Goal: Task Accomplishment & Management: Complete application form

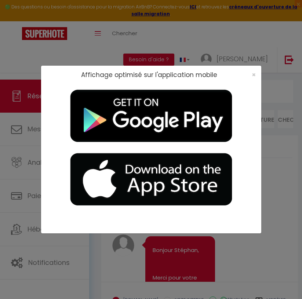
scroll to position [6997, 0]
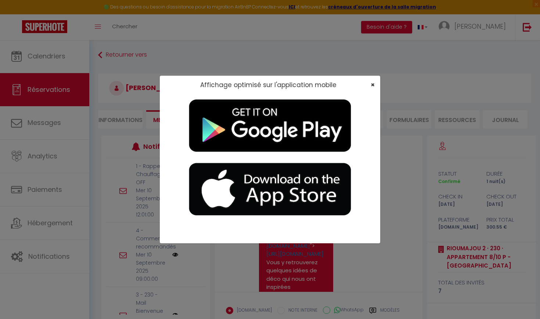
click at [302, 85] on span "×" at bounding box center [373, 84] width 4 height 9
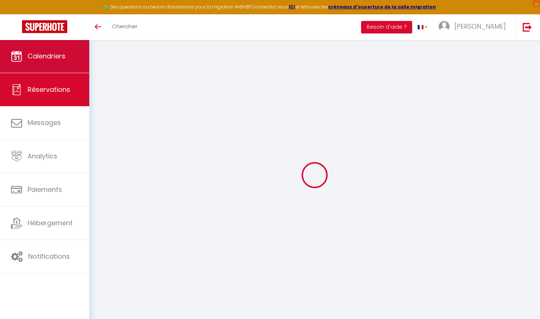
click at [65, 60] on span "Calendriers" at bounding box center [47, 55] width 38 height 9
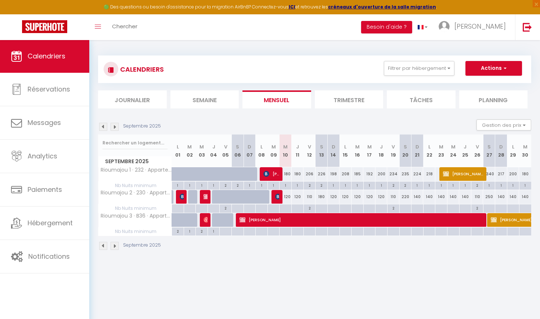
click at [117, 127] on img at bounding box center [115, 127] width 8 height 8
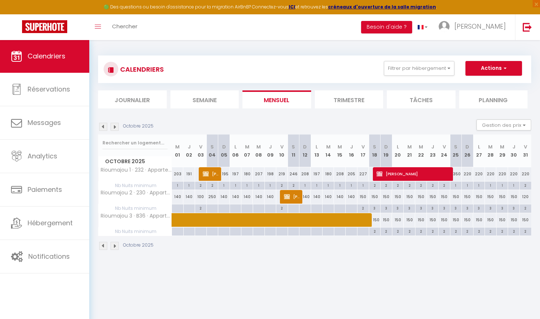
click at [117, 127] on img at bounding box center [115, 127] width 8 height 8
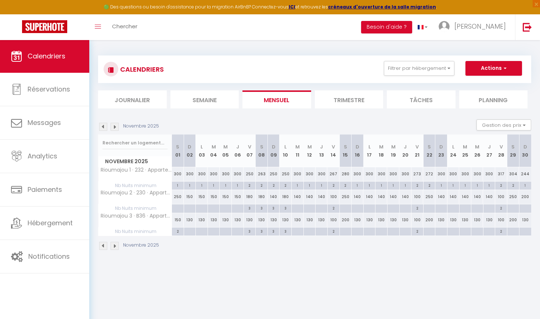
click at [117, 127] on img at bounding box center [115, 127] width 8 height 8
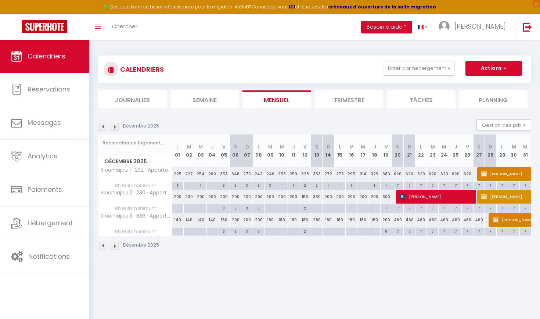
click at [117, 127] on img at bounding box center [115, 127] width 8 height 8
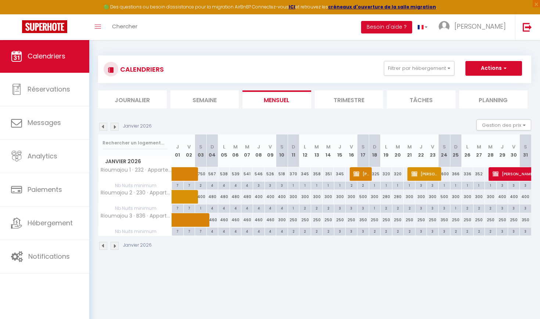
click at [116, 130] on img at bounding box center [115, 127] width 8 height 8
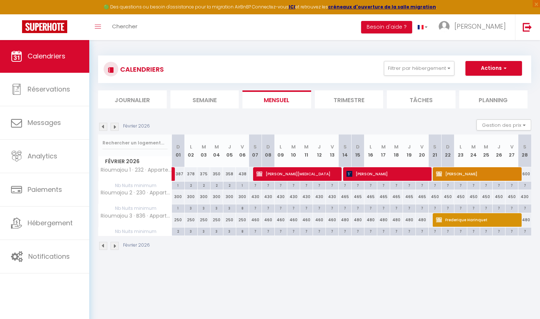
click at [378, 171] on span "Florence Gotchac" at bounding box center [387, 174] width 82 height 14
select select "KO"
select select "1"
select select "0"
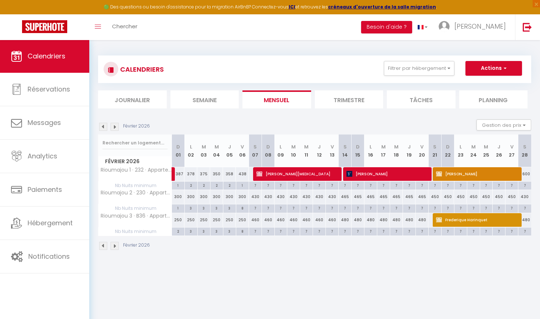
select select "1"
select select
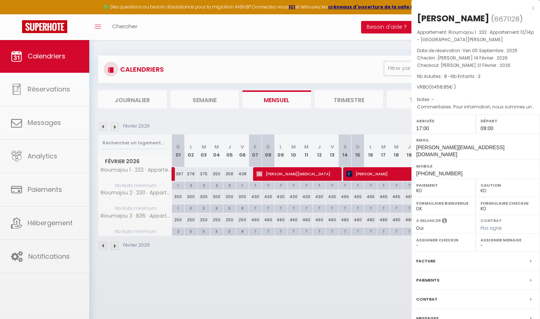
select select "41210"
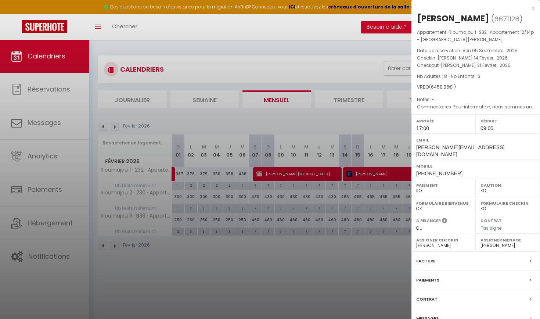
click at [434, 295] on label "Contrat" at bounding box center [426, 299] width 21 height 8
select select
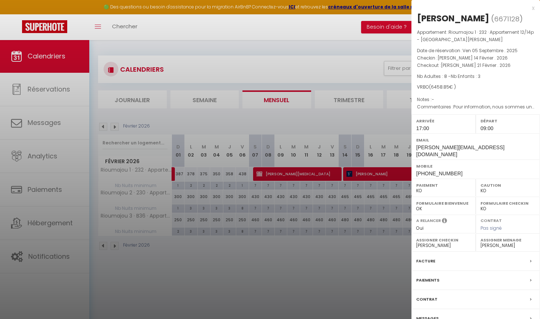
select select
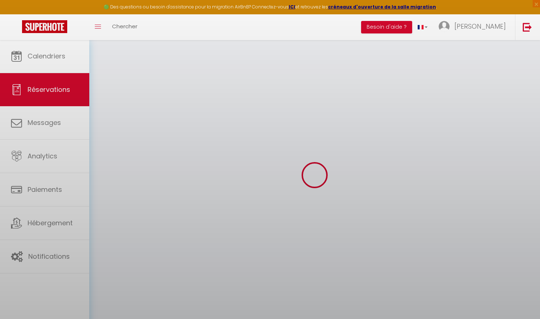
select select
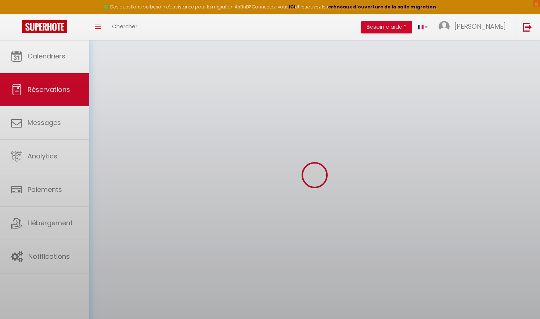
select select
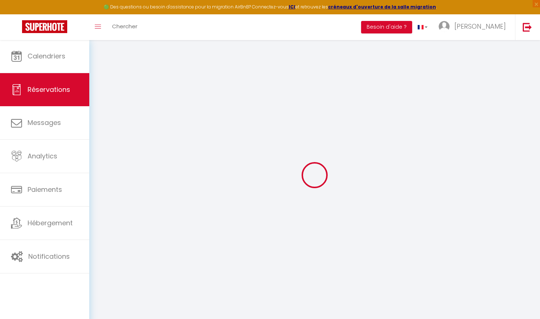
type input "Florence"
type input "Gotchac"
type input "florence@gotchac.net"
type input "+33 6 98 05 39 04"
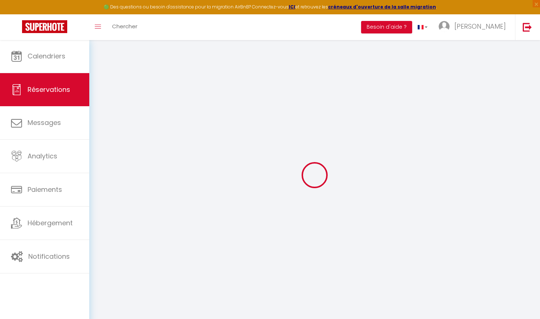
type input "+33698053904"
type input "35350"
type input "La baudouinais"
type input "Saint-Coulomb"
select select "FR"
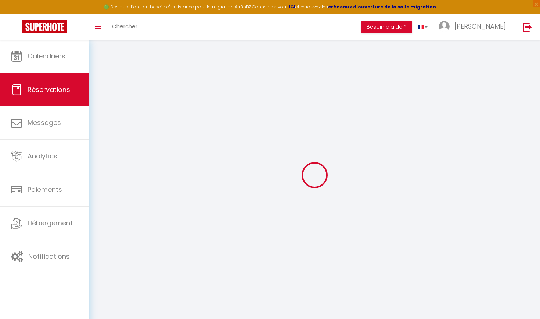
select select "51351"
select select "1"
type input "Sam 14 Février 2026"
select select
type input "Sam 21 Février 2026"
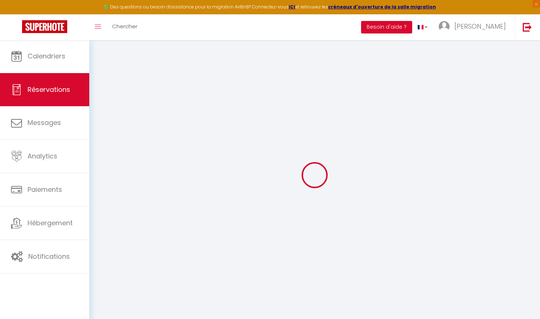
select select
type input "8"
type input "3"
select select "10"
select select
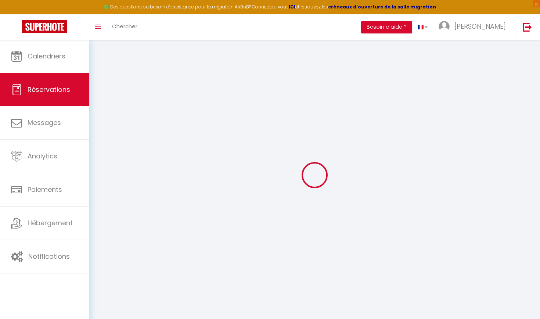
select select "74"
type input "0"
select select
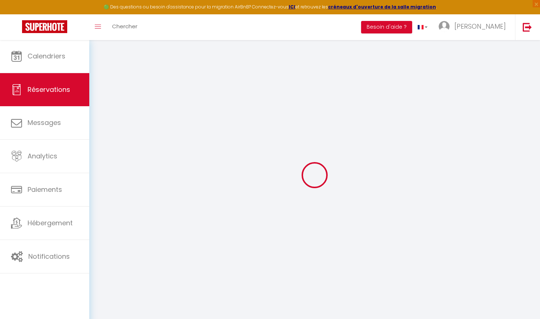
select select
select select "14"
select select
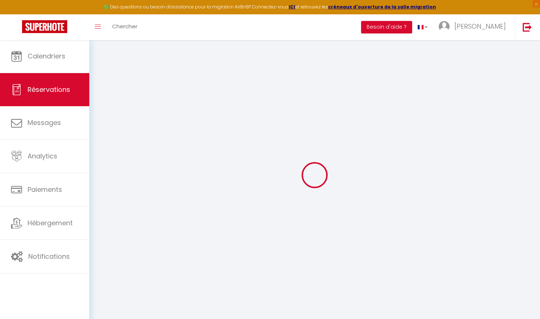
select select
checkbox input "false"
select select
checkbox input "false"
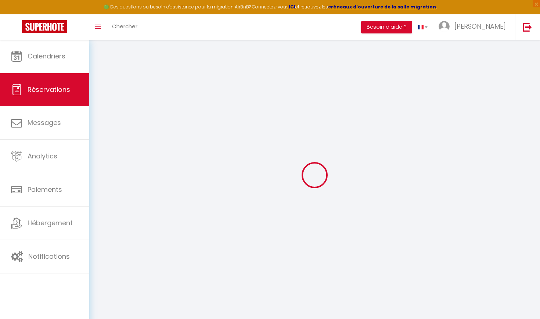
type Requests0 "Pour information, nous sommes une famille, nous les grands parents et de nos en…"
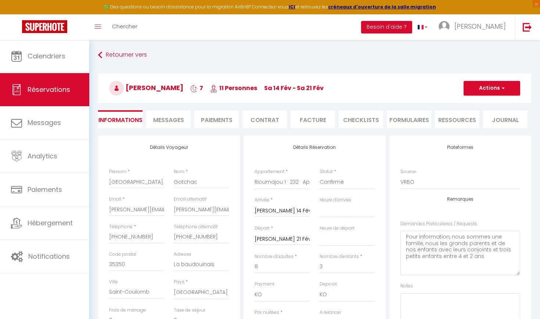
type input "99"
type input "106.4"
select select
select select "17:00"
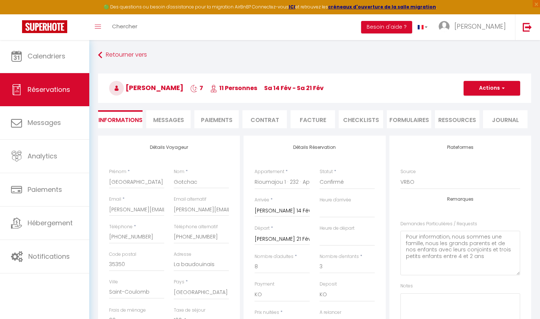
select select "09:00"
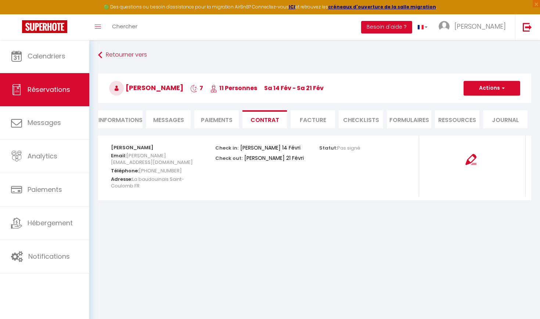
click at [117, 116] on li "Informations" at bounding box center [120, 119] width 44 height 18
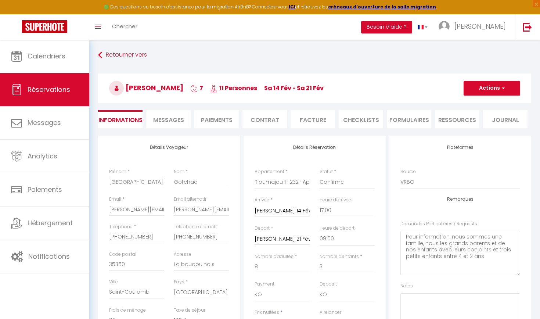
click at [501, 80] on h3 "Florence Gotchac 7 11 Personnes Sa 14 Fév - Sa 21 Fév" at bounding box center [314, 87] width 433 height 29
click at [503, 90] on span "button" at bounding box center [502, 88] width 4 height 7
click at [378, 99] on h3 "Florence Gotchac 7 11 Personnes Sa 14 Fév - Sa 21 Fév" at bounding box center [314, 87] width 433 height 29
click at [169, 123] on span "Messages" at bounding box center [168, 120] width 31 height 8
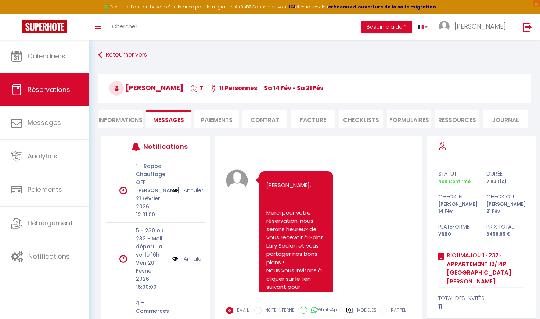
click at [259, 125] on li "Contrat" at bounding box center [264, 119] width 44 height 18
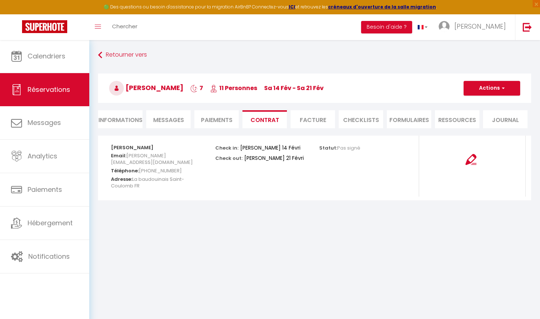
click at [232, 123] on li "Paiements" at bounding box center [216, 119] width 44 height 18
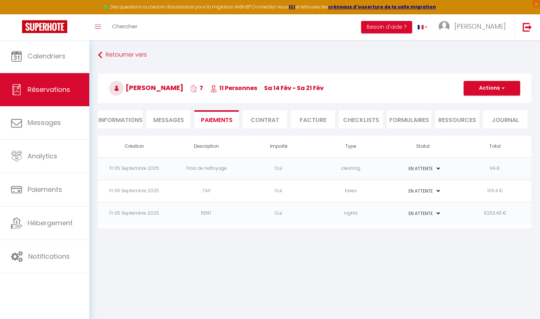
click at [135, 118] on li "Informations" at bounding box center [120, 119] width 44 height 18
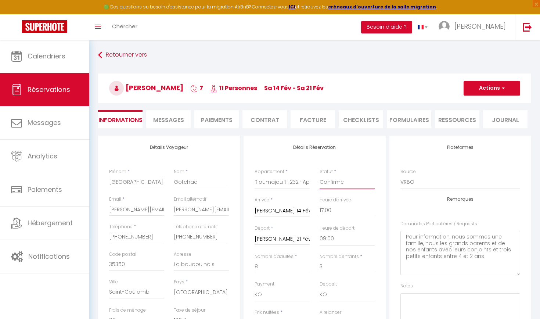
select select "5"
checkbox input "false"
click at [501, 88] on span "button" at bounding box center [502, 88] width 4 height 7
click at [483, 105] on link "Enregistrer" at bounding box center [484, 105] width 58 height 10
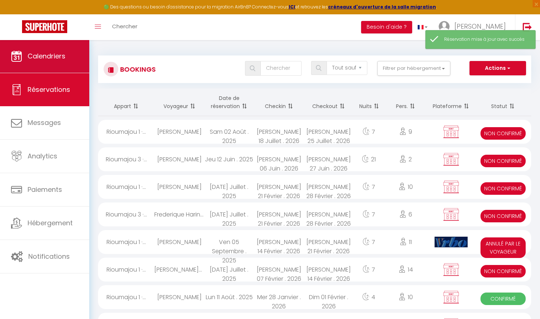
click at [47, 63] on link "Calendriers" at bounding box center [44, 56] width 89 height 33
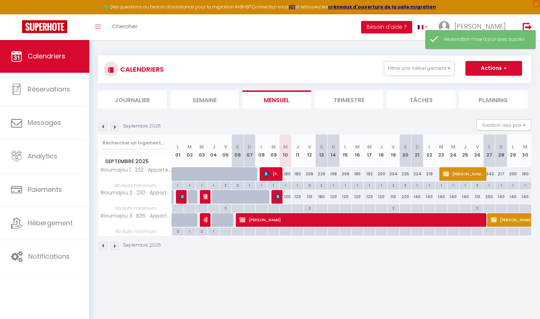
click at [113, 126] on img at bounding box center [115, 127] width 8 height 8
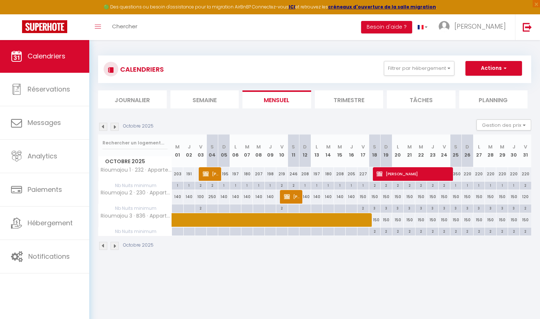
click at [113, 126] on img at bounding box center [115, 127] width 8 height 8
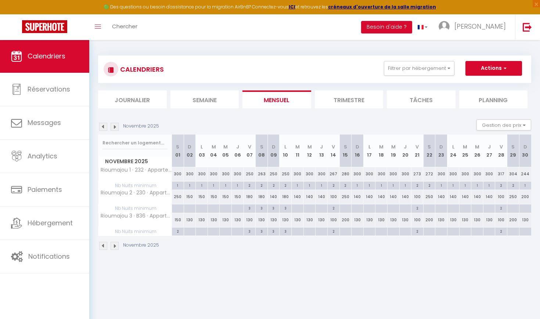
click at [113, 127] on img at bounding box center [115, 127] width 8 height 8
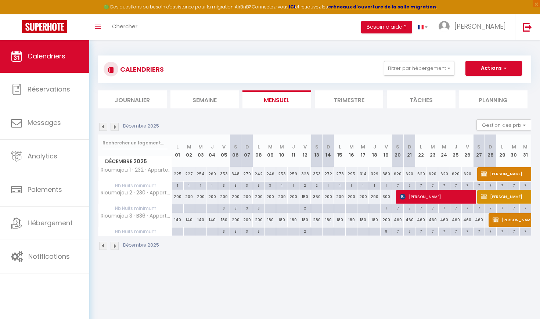
click at [113, 127] on img at bounding box center [115, 127] width 8 height 8
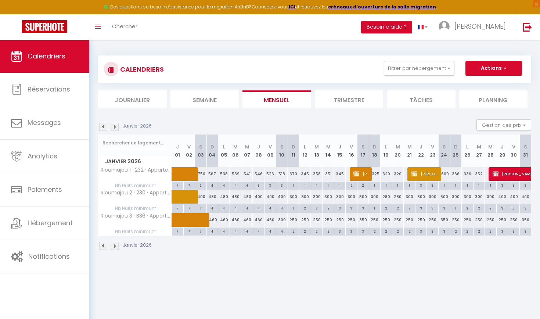
click at [113, 127] on img at bounding box center [115, 127] width 8 height 8
select select
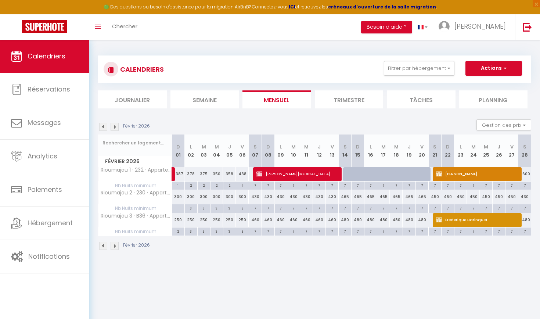
click at [365, 175] on div at bounding box center [370, 174] width 13 height 14
type input "720"
select select "1"
type input "Lun 16 Février 2026"
type input "Mar 17 Février 2026"
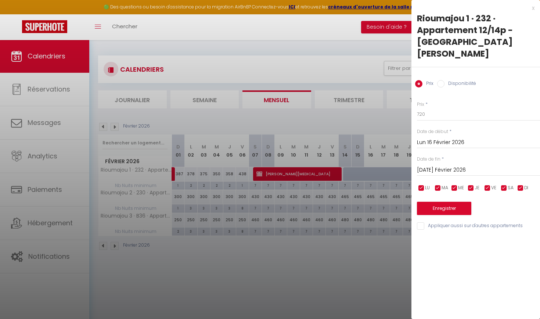
click at [441, 80] on input "Disponibilité" at bounding box center [440, 83] width 7 height 7
radio input "true"
click at [418, 80] on input "Prix" at bounding box center [418, 83] width 7 height 7
radio input "true"
radio input "false"
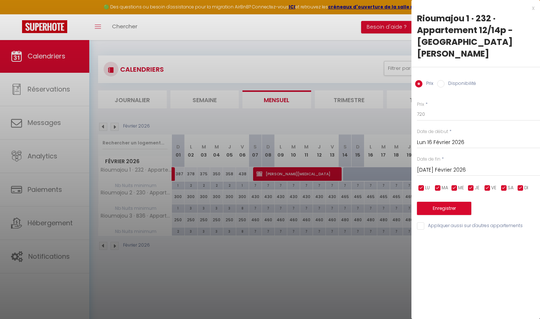
click at [231, 125] on div at bounding box center [270, 159] width 540 height 319
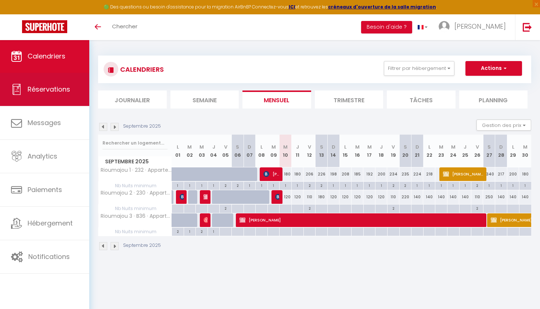
click at [62, 97] on link "Réservations" at bounding box center [44, 89] width 89 height 33
select select "not_cancelled"
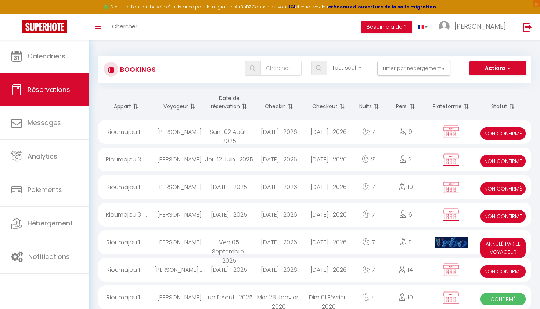
click at [506, 64] on span "button" at bounding box center [508, 67] width 4 height 7
click at [493, 86] on link "Nouvelle Réservation" at bounding box center [486, 84] width 79 height 10
select select
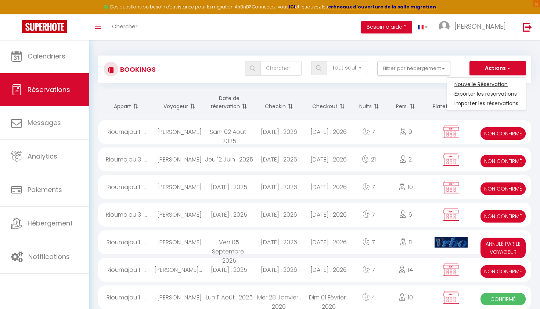
select select
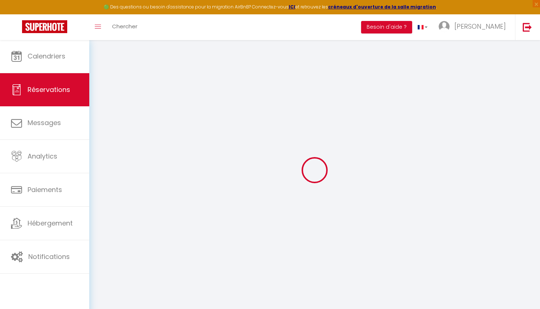
select select
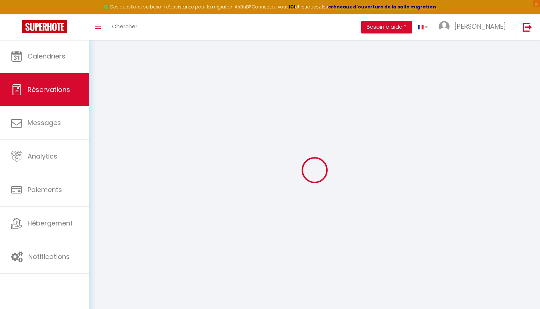
select select
checkbox input "false"
select select
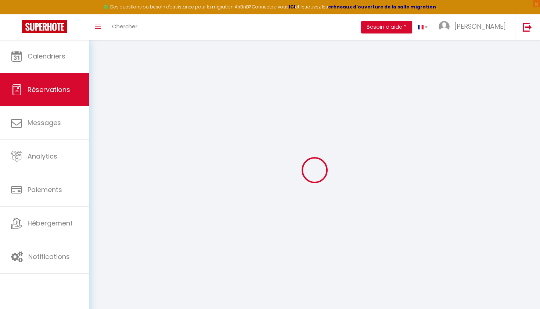
select select
checkbox input "false"
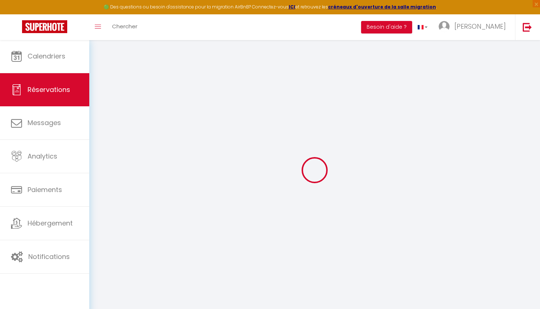
select select
checkbox input "false"
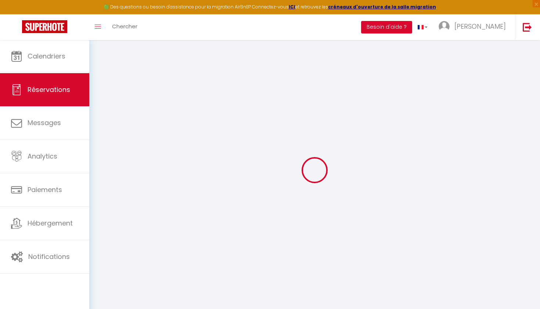
select select
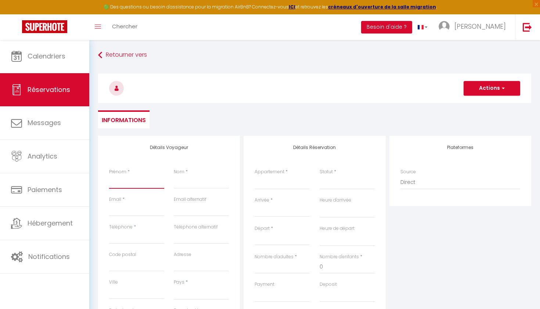
type input "F"
select select
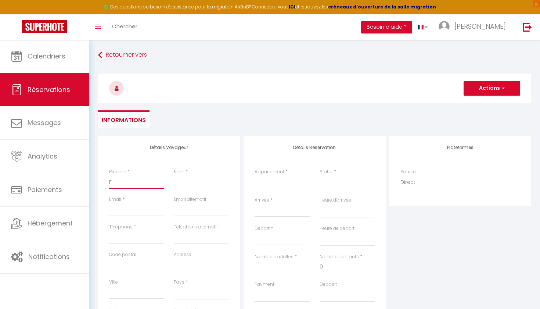
select select
checkbox input "false"
type input "Fl"
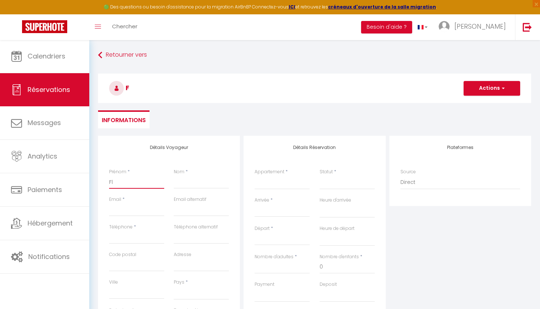
select select
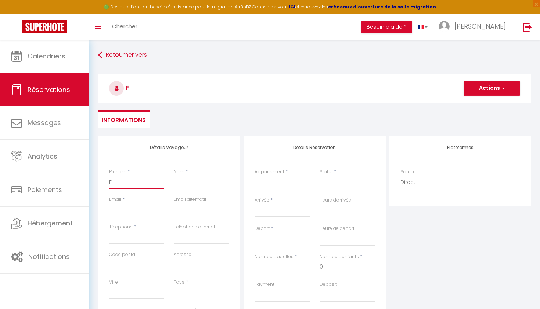
select select
checkbox input "false"
type input "Flo"
select select
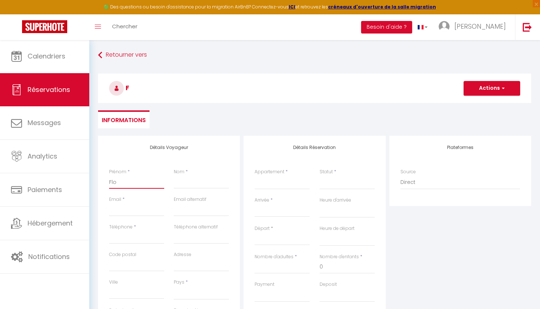
select select
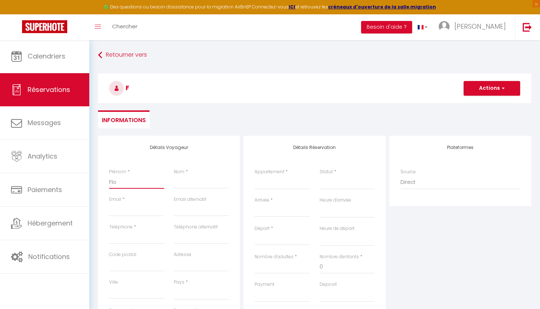
select select
checkbox input "false"
type input "Flor"
select select
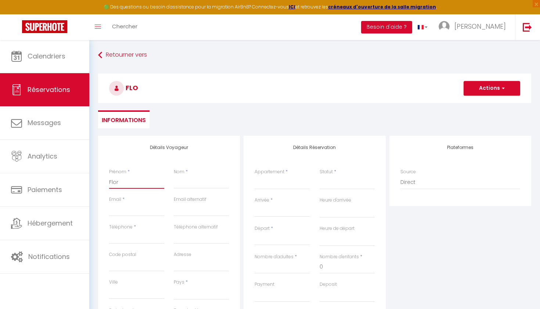
select select
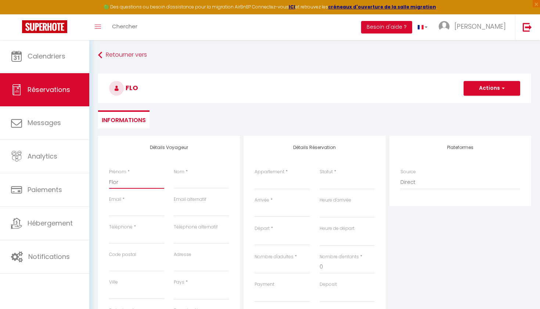
checkbox input "false"
type input "Flore"
select select
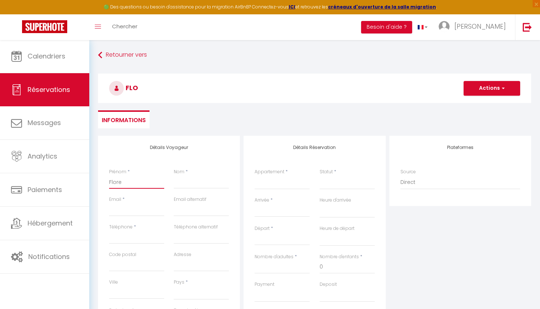
select select
checkbox input "false"
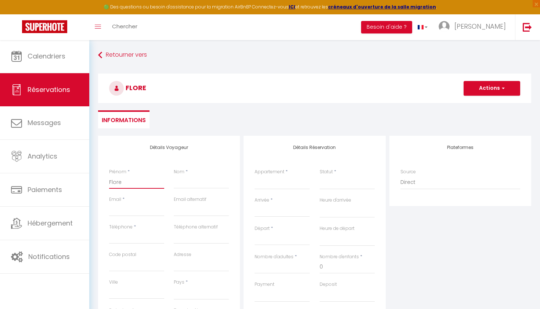
type input "Floren"
select select
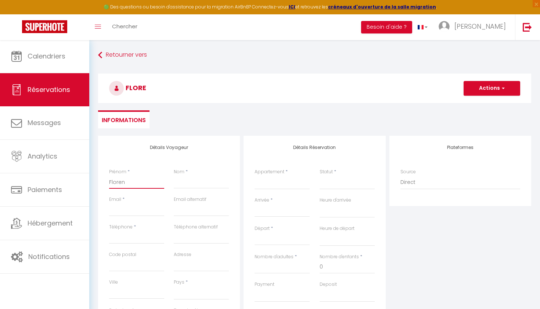
select select
checkbox input "false"
type input "Florenc"
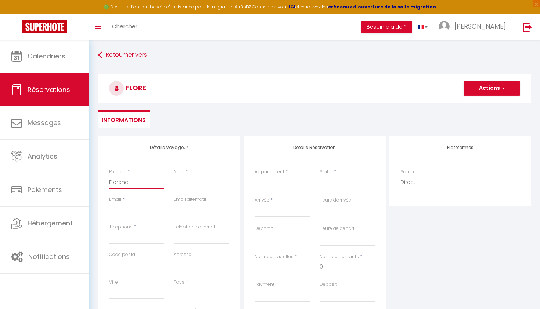
select select
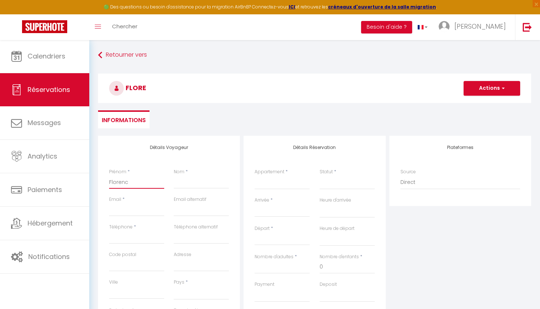
select select
checkbox input "false"
type input "Florence"
select select
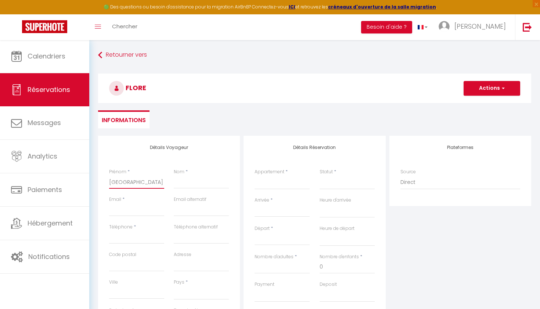
select select
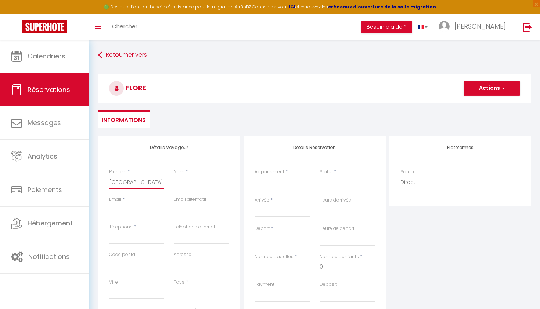
select select
checkbox input "false"
type input "Florence"
type input "g"
select select
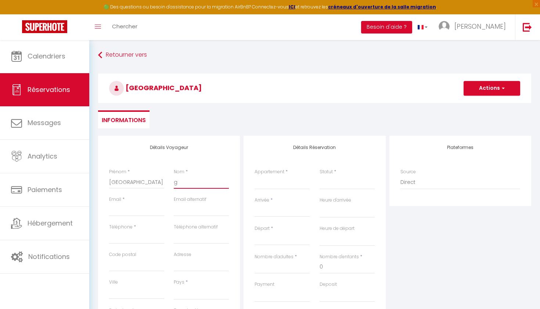
select select
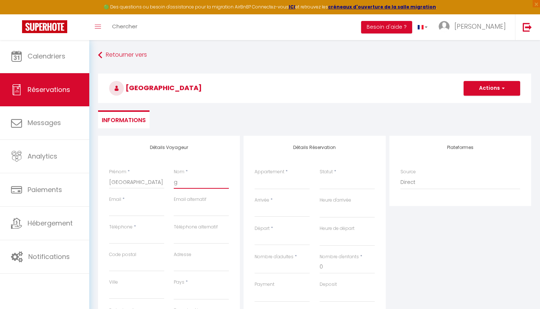
select select
checkbox input "false"
type input "go"
select select
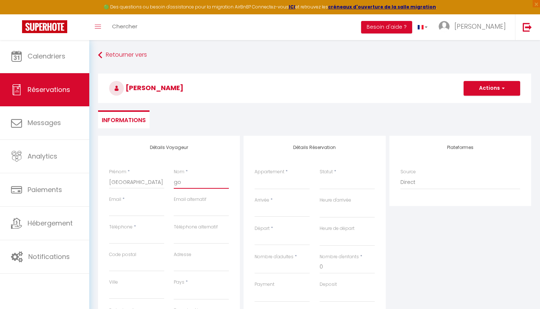
select select
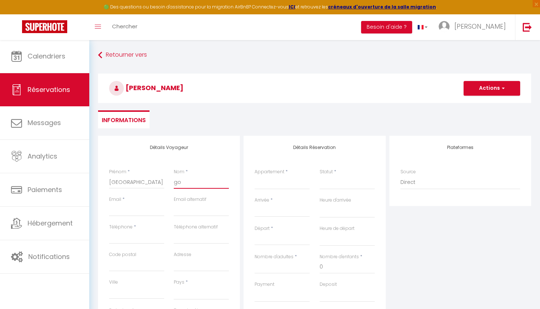
checkbox input "false"
type input "got"
select select
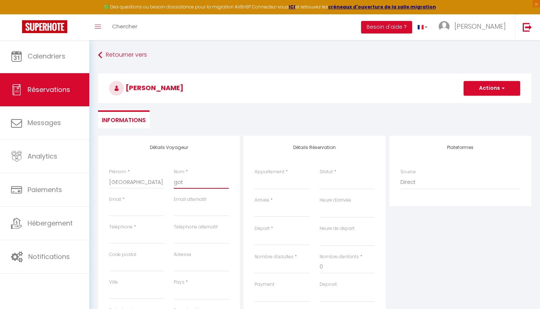
select select
checkbox input "false"
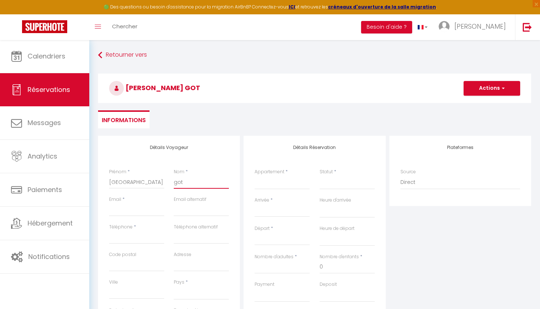
type input "gotc"
select select
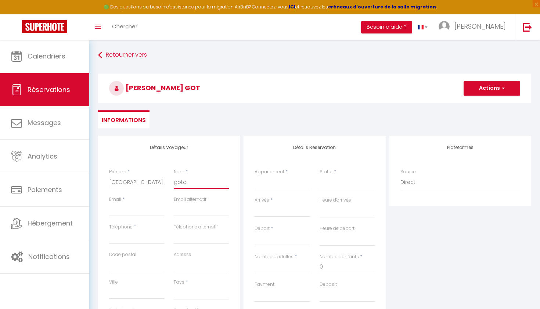
select select
checkbox input "false"
type input "gotch"
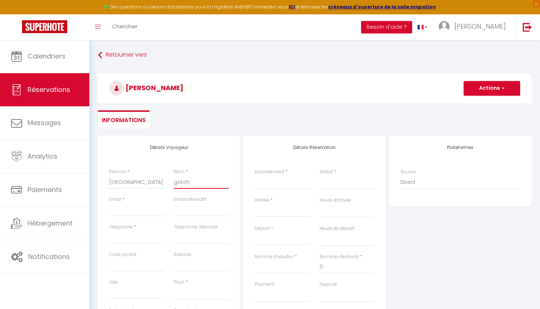
select select
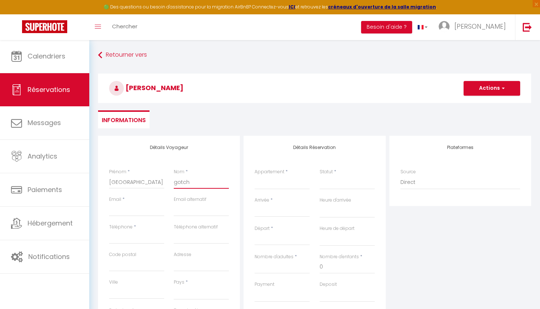
select select
checkbox input "false"
type input "gotcha"
select select
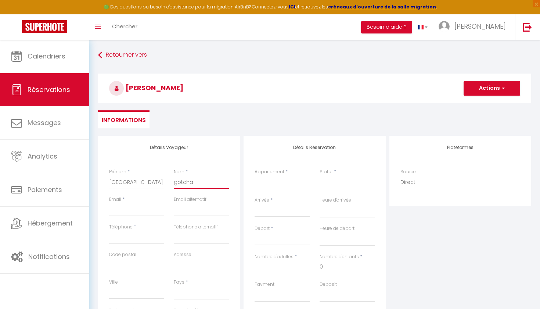
select select
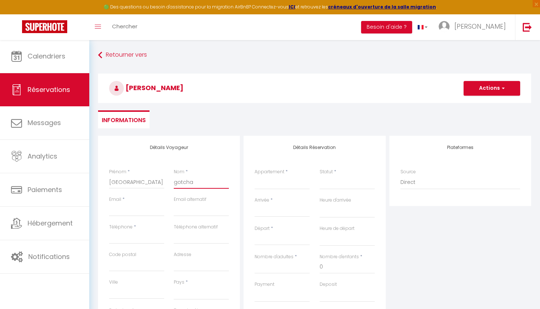
select select
checkbox input "false"
type input "gotchac"
select select
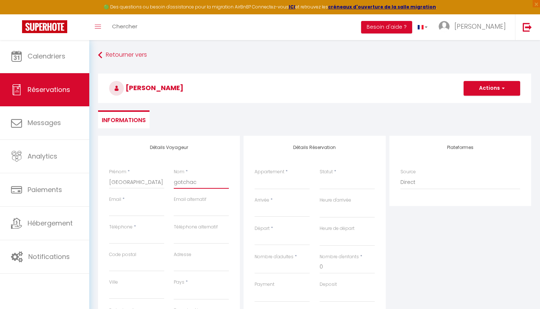
select select
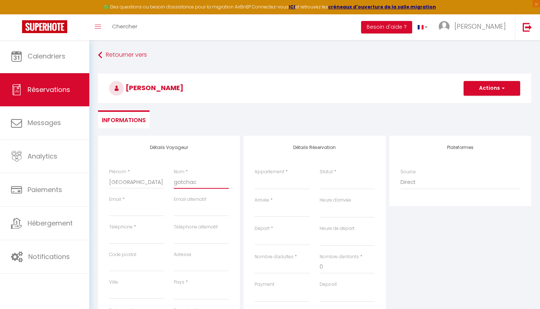
checkbox input "false"
type input "gotchac"
type input "f"
select select
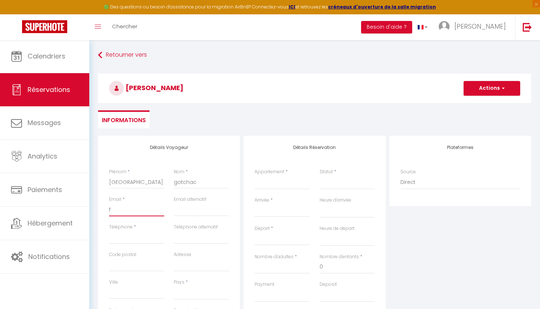
select select
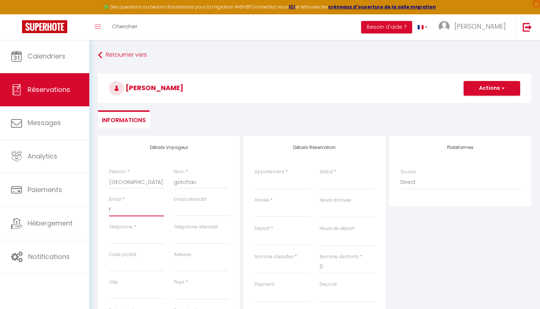
checkbox input "false"
type input "fl"
select select
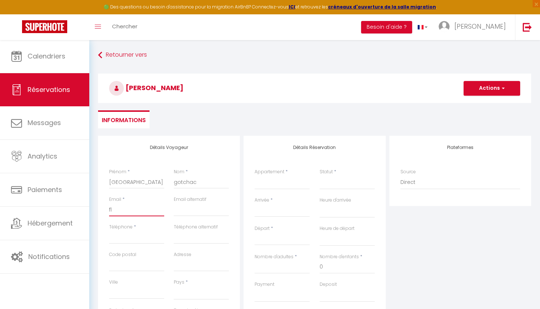
select select
checkbox input "false"
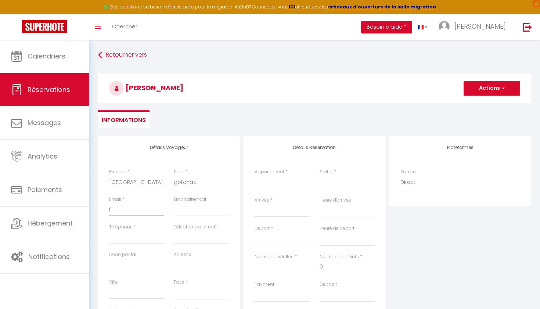
type input "flo"
select select
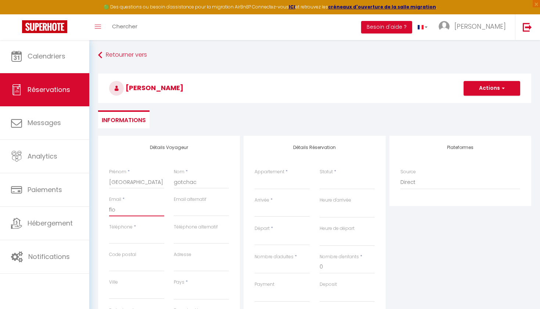
select select
checkbox input "false"
type input "flor"
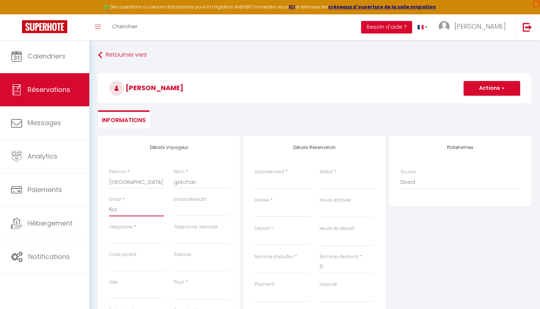
select select
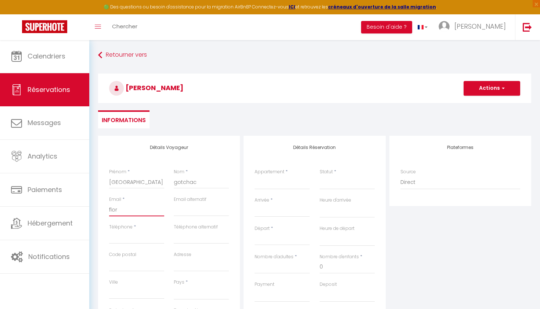
select select
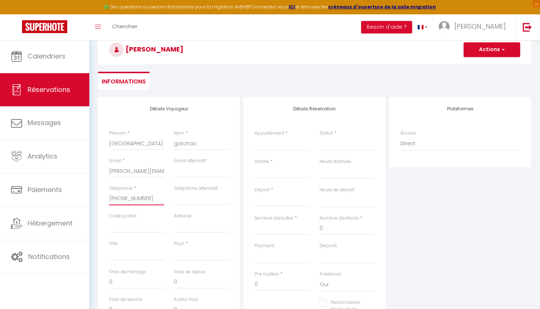
scroll to position [43, 0]
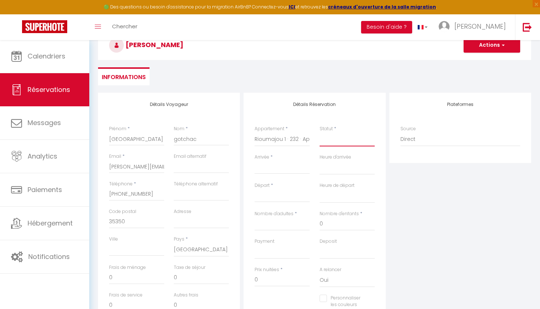
click at [342, 138] on select "Confirmé Non Confirmé Annulé Annulé par le voyageur No Show Request" at bounding box center [347, 139] width 55 height 14
click at [278, 171] on input "Arrivée" at bounding box center [282, 168] width 55 height 10
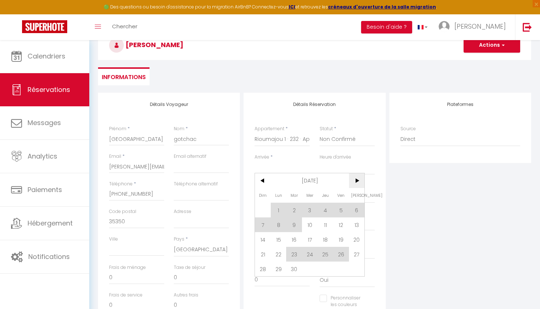
click at [353, 184] on span ">" at bounding box center [357, 180] width 16 height 15
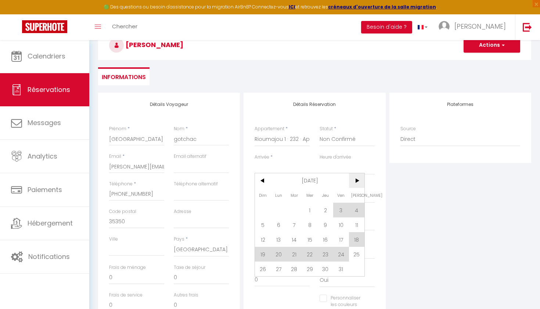
click at [353, 184] on span ">" at bounding box center [357, 180] width 16 height 15
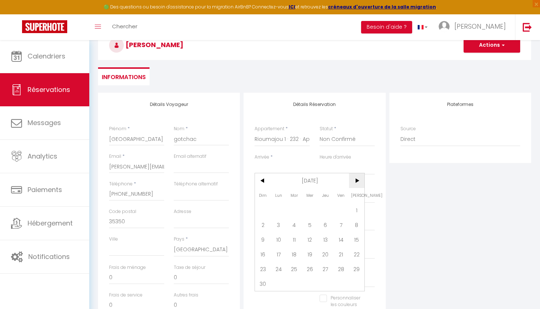
click at [353, 184] on span ">" at bounding box center [357, 180] width 16 height 15
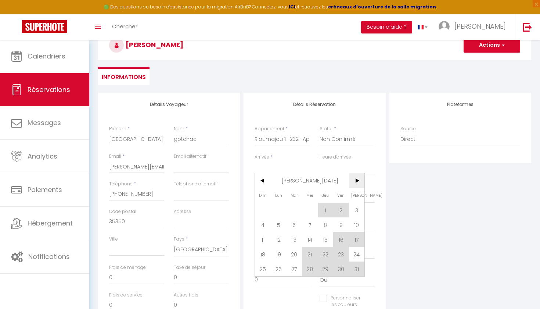
click at [353, 184] on span ">" at bounding box center [357, 180] width 16 height 15
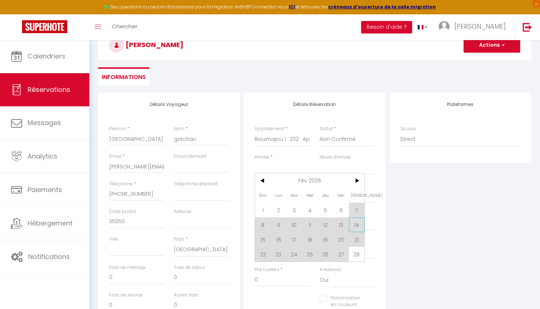
click at [358, 224] on span "14" at bounding box center [357, 224] width 16 height 15
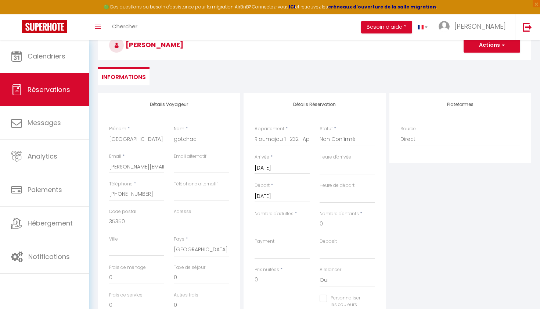
click at [289, 194] on input "Dim 15 Février 2026" at bounding box center [282, 196] width 55 height 10
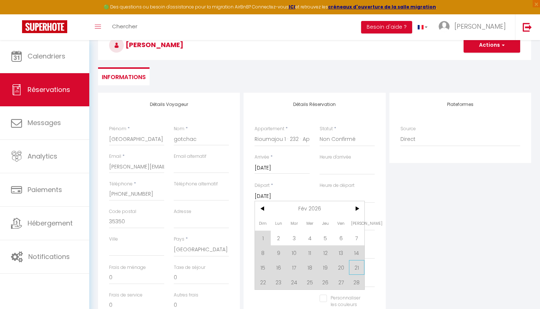
click at [353, 265] on span "21" at bounding box center [357, 267] width 16 height 15
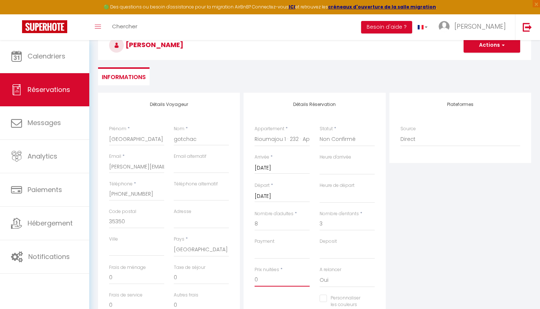
click at [263, 274] on input "0" at bounding box center [282, 279] width 55 height 13
click at [306, 258] on div "Payment OK KO" at bounding box center [282, 252] width 65 height 28
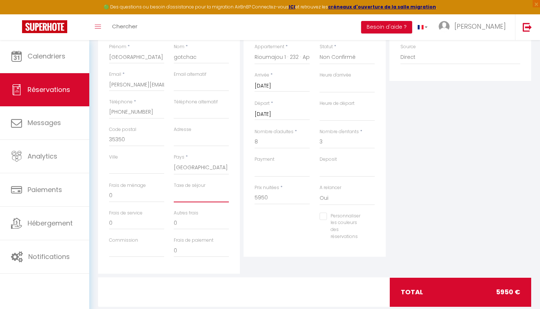
scroll to position [127, 0]
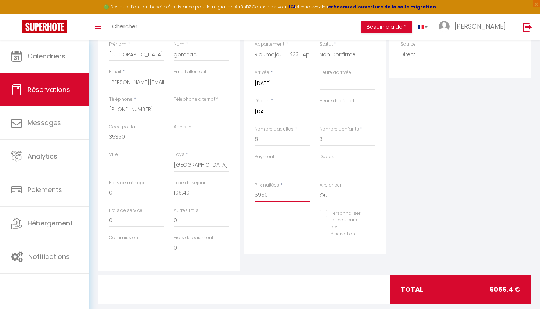
click at [302, 194] on input "5950" at bounding box center [282, 194] width 55 height 13
click at [262, 192] on input "5950" at bounding box center [282, 194] width 55 height 13
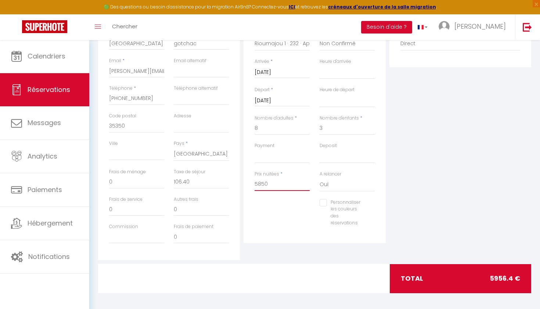
scroll to position [138, 0]
click at [324, 204] on input "Personnaliser les couleurs des réservations" at bounding box center [343, 202] width 46 height 7
click at [214, 182] on input "0" at bounding box center [201, 182] width 55 height 13
click at [296, 206] on div "Personnaliser les couleurs des réservations #D7092E" at bounding box center [315, 216] width 130 height 35
click at [372, 209] on span at bounding box center [372, 212] width 6 height 6
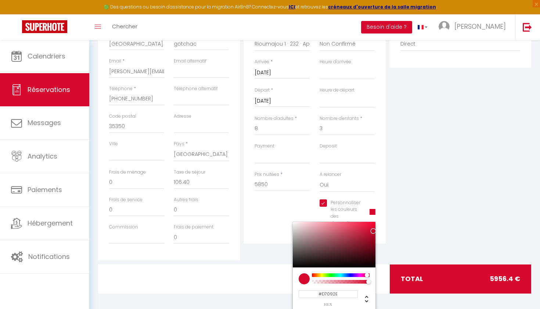
click at [340, 290] on input "#D7092E" at bounding box center [328, 294] width 59 height 8
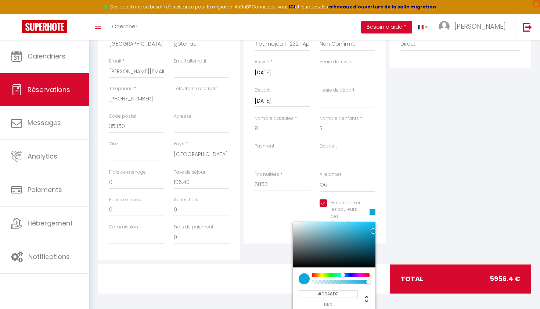
click at [270, 232] on div "Détails Réservation Appartement * Rioumajou 1 · 232 · Appartement 12/14p - Plei…" at bounding box center [315, 120] width 142 height 246
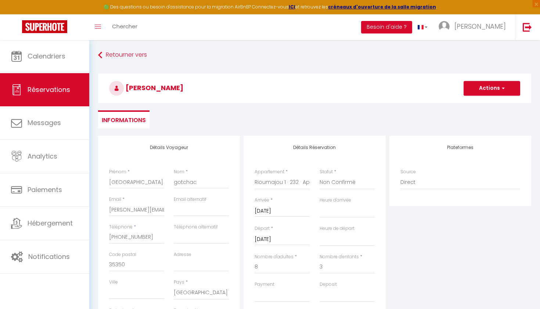
scroll to position [0, 0]
click at [503, 87] on span "button" at bounding box center [502, 88] width 4 height 7
click at [482, 105] on link "Enregistrer" at bounding box center [484, 105] width 58 height 10
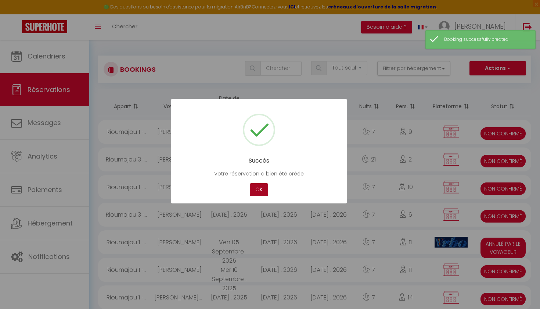
click at [259, 187] on button "OK" at bounding box center [259, 189] width 18 height 13
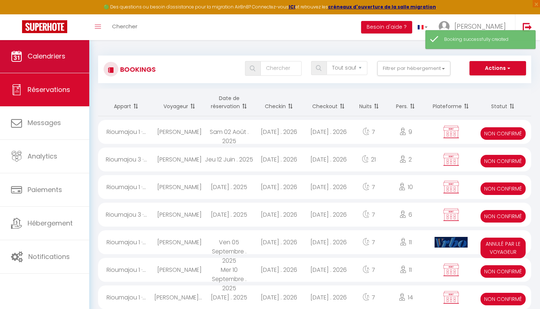
click at [57, 64] on link "Calendriers" at bounding box center [44, 56] width 89 height 33
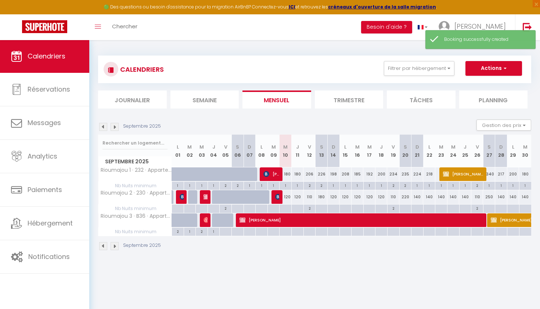
click at [116, 126] on img at bounding box center [115, 127] width 8 height 8
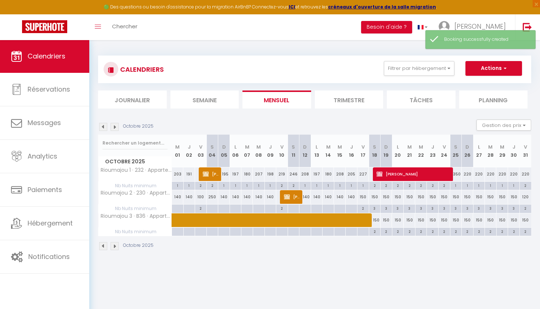
click at [116, 126] on img at bounding box center [115, 127] width 8 height 8
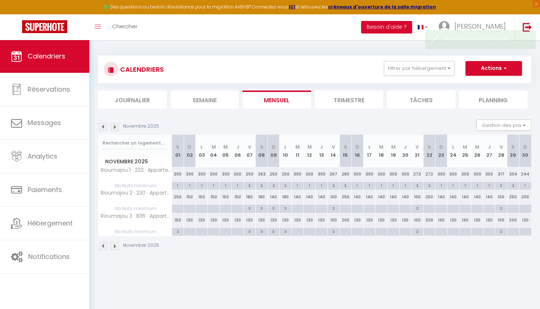
click at [116, 126] on img at bounding box center [115, 127] width 8 height 8
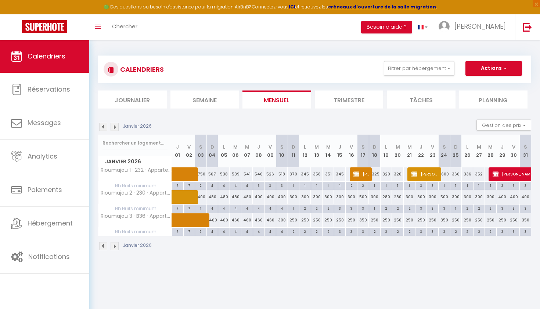
click at [116, 126] on img at bounding box center [115, 127] width 8 height 8
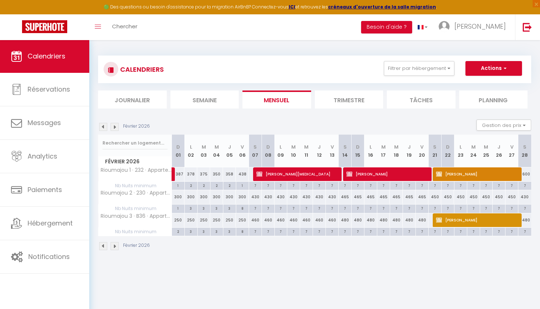
click at [378, 173] on span "Florence gotchac" at bounding box center [387, 174] width 82 height 14
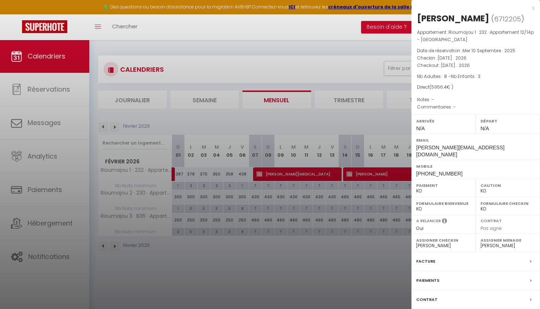
click at [433, 295] on label "Contrat" at bounding box center [426, 299] width 21 height 8
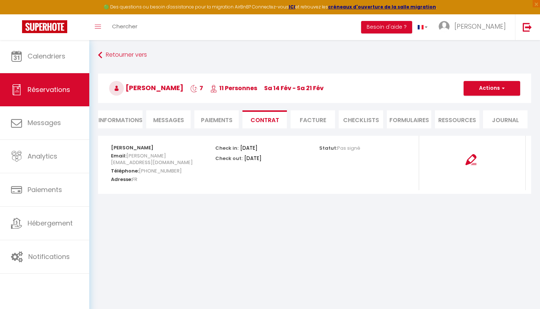
click at [507, 89] on button "Actions" at bounding box center [492, 88] width 57 height 15
click at [483, 114] on link "Envoyer le contrat" at bounding box center [486, 114] width 62 height 10
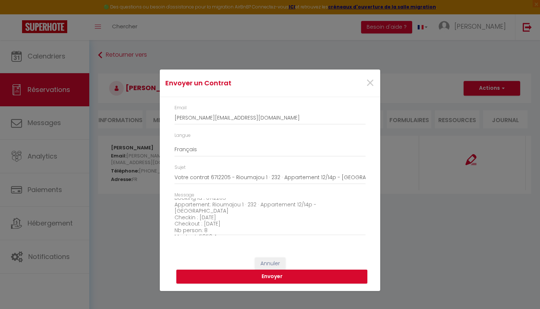
scroll to position [67, 0]
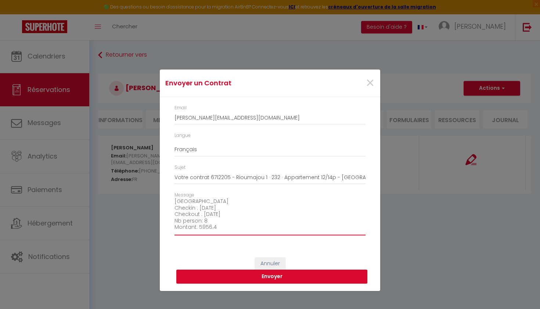
click at [218, 217] on textarea "Bonjour Florence, Nous vous invitons à cliquer sur le lien suivant pour voir vo…" at bounding box center [269, 216] width 191 height 37
click at [210, 211] on textarea "Bonjour Florence, Nous vous invitons à cliquer sur le lien suivant pour voir vo…" at bounding box center [269, 216] width 191 height 37
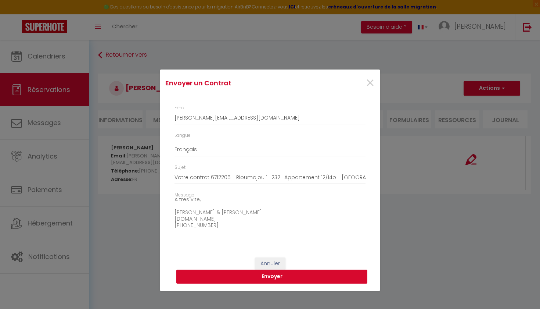
click at [265, 278] on button "Envoyer" at bounding box center [271, 276] width 191 height 14
